Goal: Find specific page/section: Find specific page/section

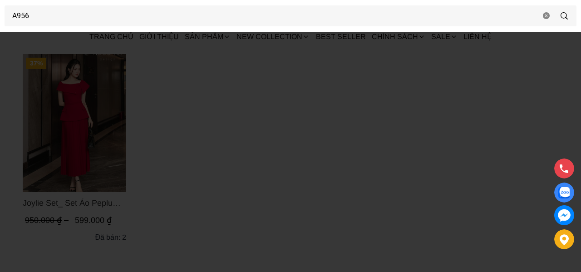
click at [295, 134] on div at bounding box center [290, 136] width 581 height 272
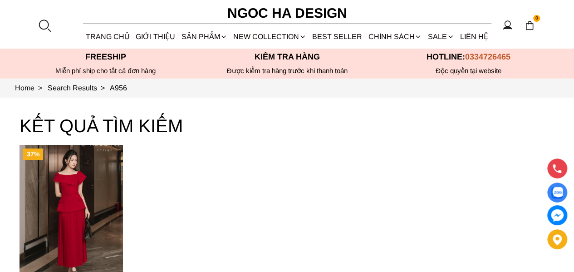
click at [41, 23] on div at bounding box center [45, 26] width 14 height 14
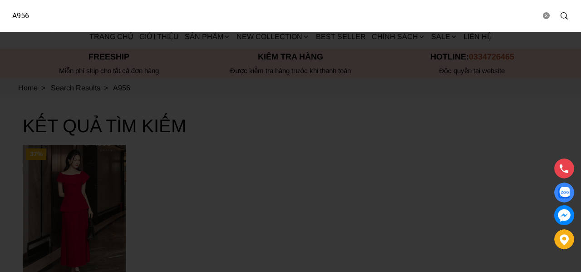
drag, startPoint x: 41, startPoint y: 17, endPoint x: 0, endPoint y: 20, distance: 41.0
click at [0, 20] on div "A956" at bounding box center [290, 16] width 581 height 32
type input "BJ127"
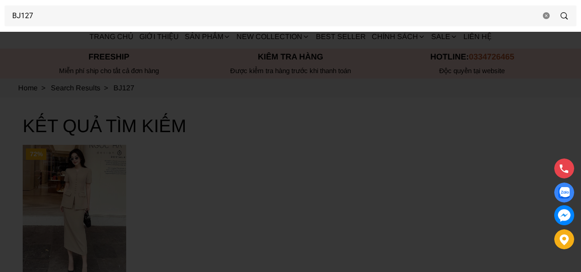
click at [265, 179] on div at bounding box center [290, 136] width 581 height 272
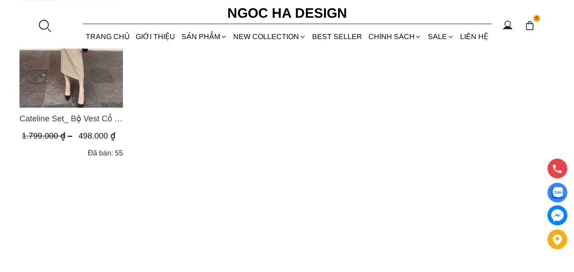
scroll to position [181, 0]
